Goal: Information Seeking & Learning: Find contact information

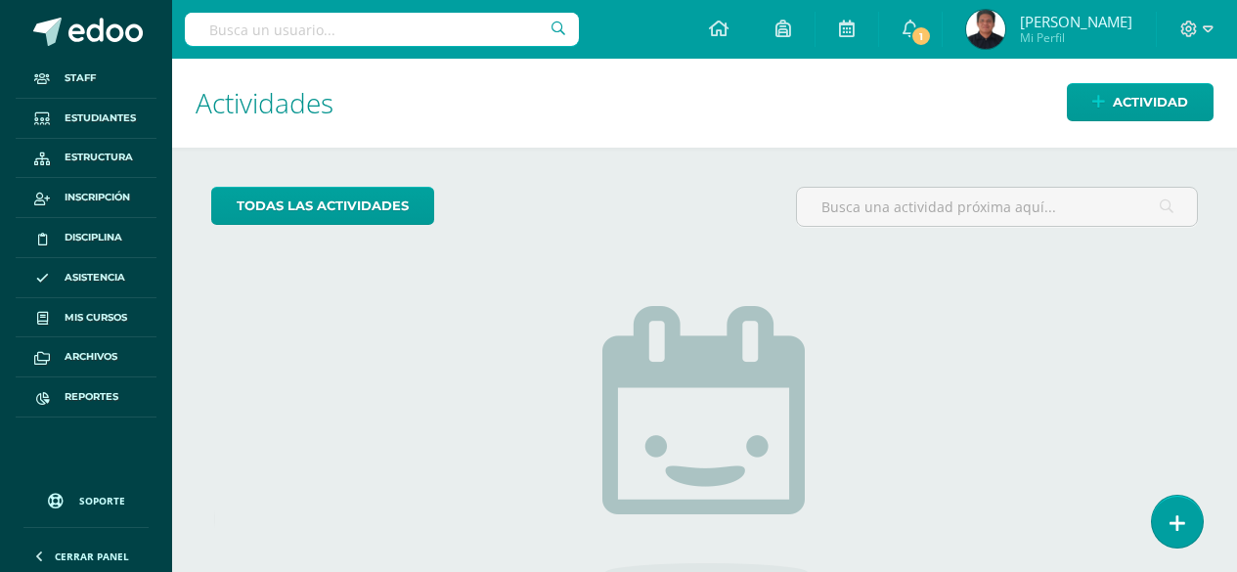
click at [228, 28] on input "text" at bounding box center [382, 29] width 394 height 33
type input "Kamila"
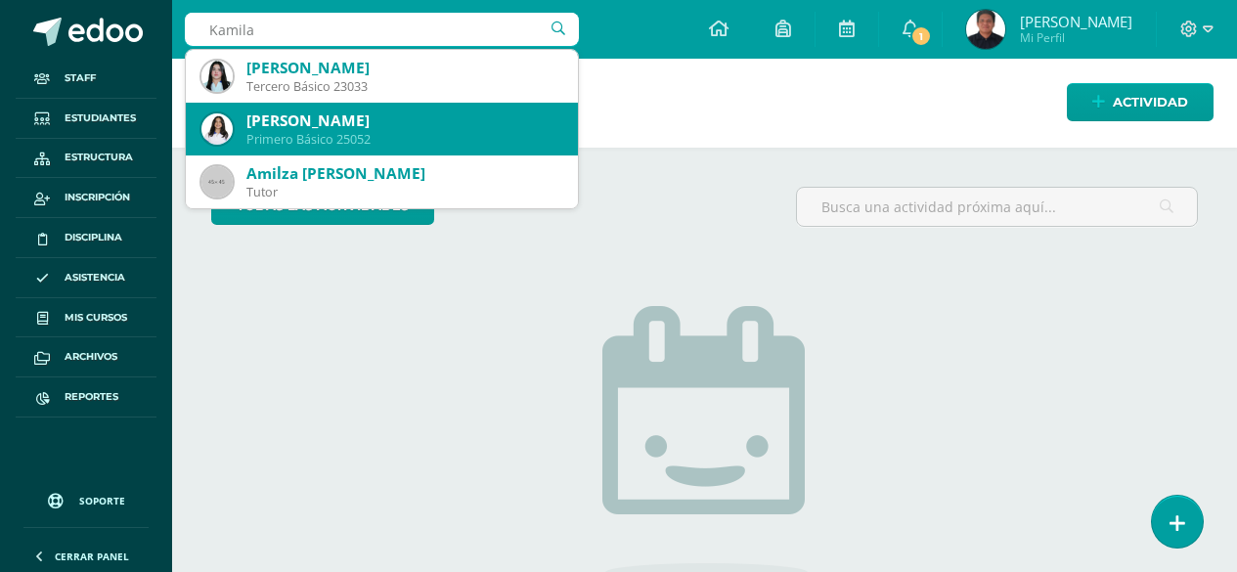
drag, startPoint x: 292, startPoint y: 86, endPoint x: 293, endPoint y: 124, distance: 38.1
click at [293, 124] on span "Kamila Aimée Martínez Aldana Tercero Básico 23033 Kamila del Rosario Cervantes …" at bounding box center [382, 129] width 392 height 158
click at [293, 124] on div "[PERSON_NAME]" at bounding box center [404, 120] width 316 height 21
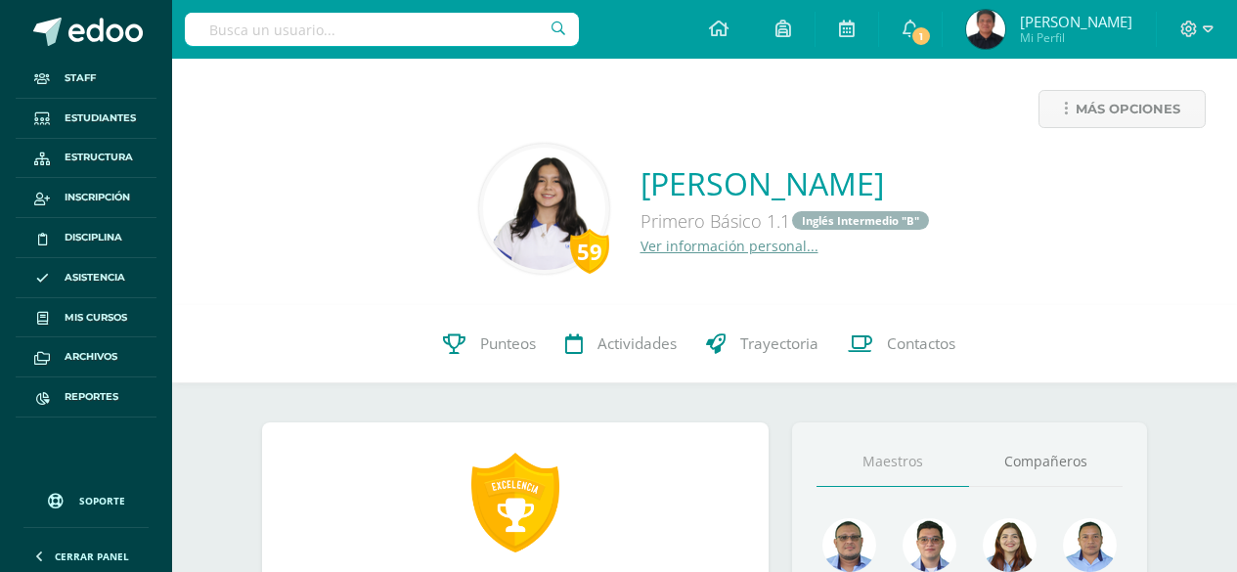
drag, startPoint x: 545, startPoint y: 230, endPoint x: 552, endPoint y: 244, distance: 16.2
click at [640, 234] on div "Primero Básico 1.1 Inglés Intermedio "B"" at bounding box center [785, 220] width 290 height 32
click at [640, 245] on link "Ver información personal..." at bounding box center [729, 246] width 178 height 19
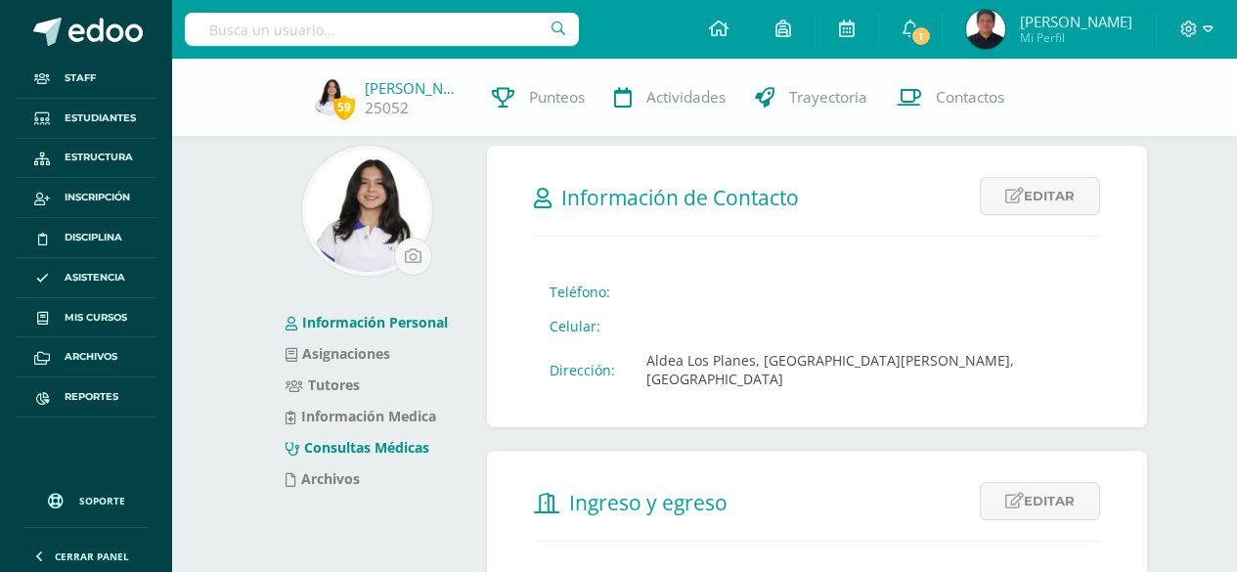
scroll to position [98, 0]
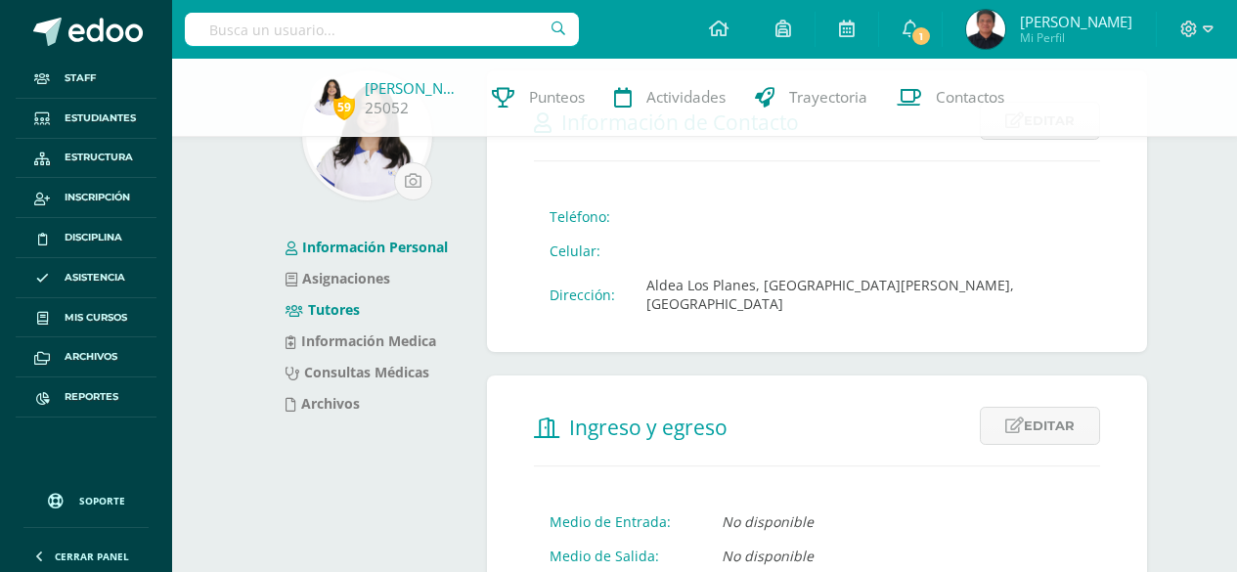
click at [329, 304] on link "Tutores" at bounding box center [322, 309] width 74 height 19
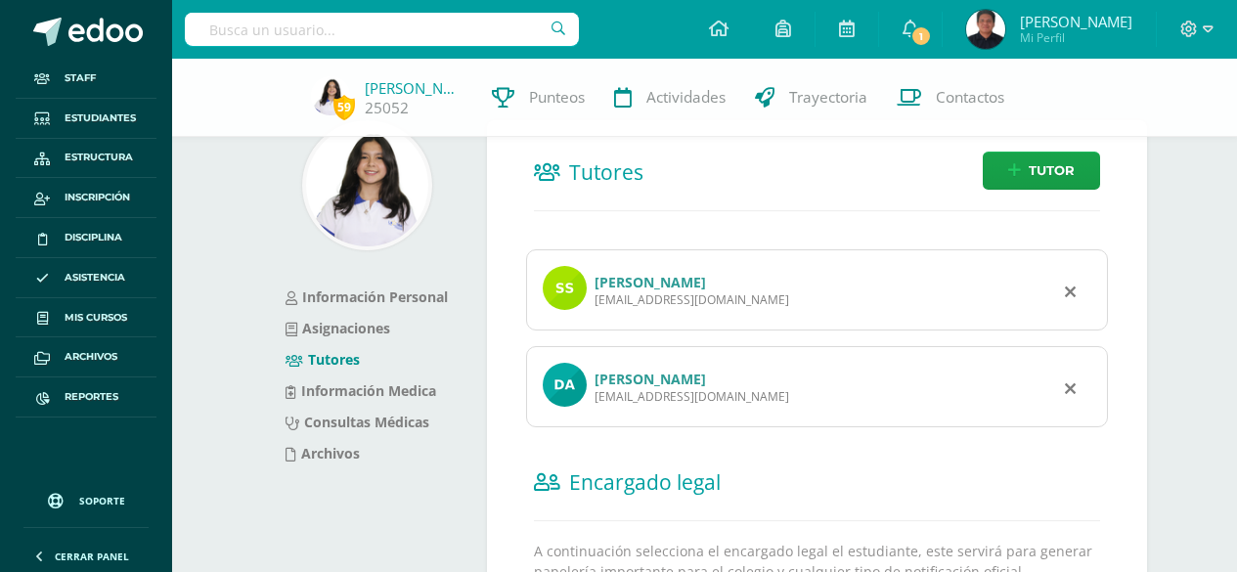
scroll to position [37, 0]
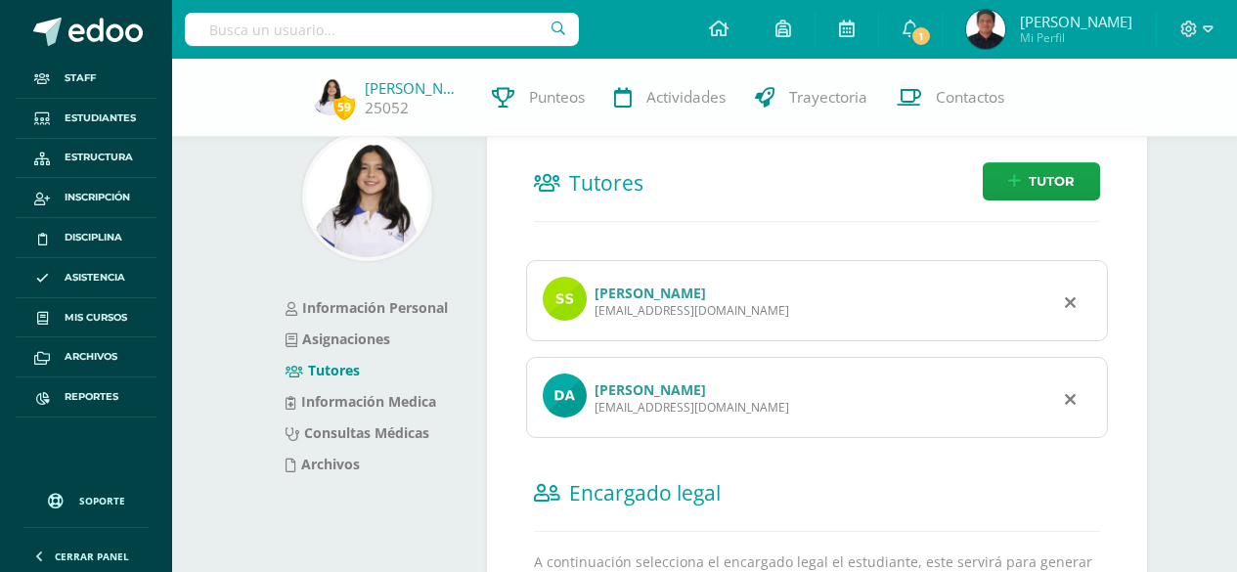
click at [626, 293] on link "[PERSON_NAME]" at bounding box center [649, 292] width 111 height 19
